Goal: Information Seeking & Learning: Learn about a topic

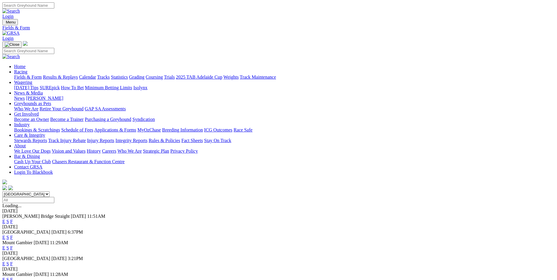
click at [13, 235] on link "F" at bounding box center [11, 237] width 3 height 5
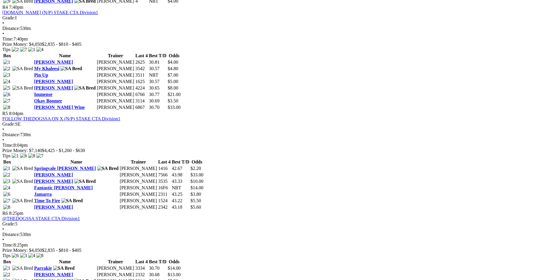
scroll to position [558, 0]
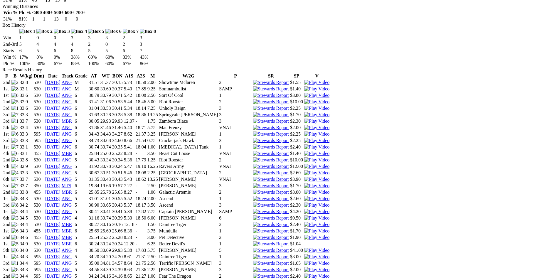
scroll to position [441, 0]
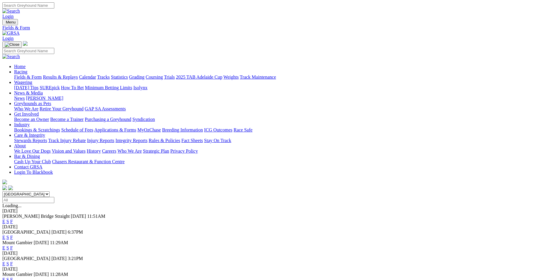
click at [13, 235] on link "F" at bounding box center [11, 237] width 3 height 5
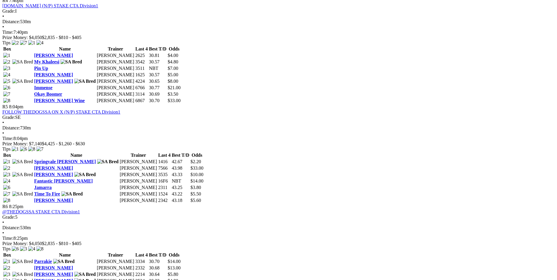
scroll to position [646, 0]
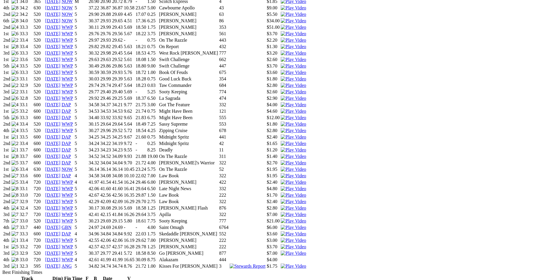
scroll to position [558, 0]
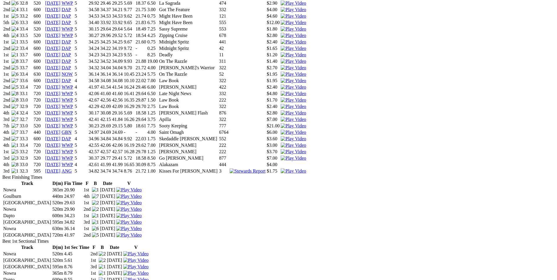
click at [266, 169] on img at bounding box center [248, 171] width 36 height 5
